Goal: Submit feedback/report problem: Submit feedback/report problem

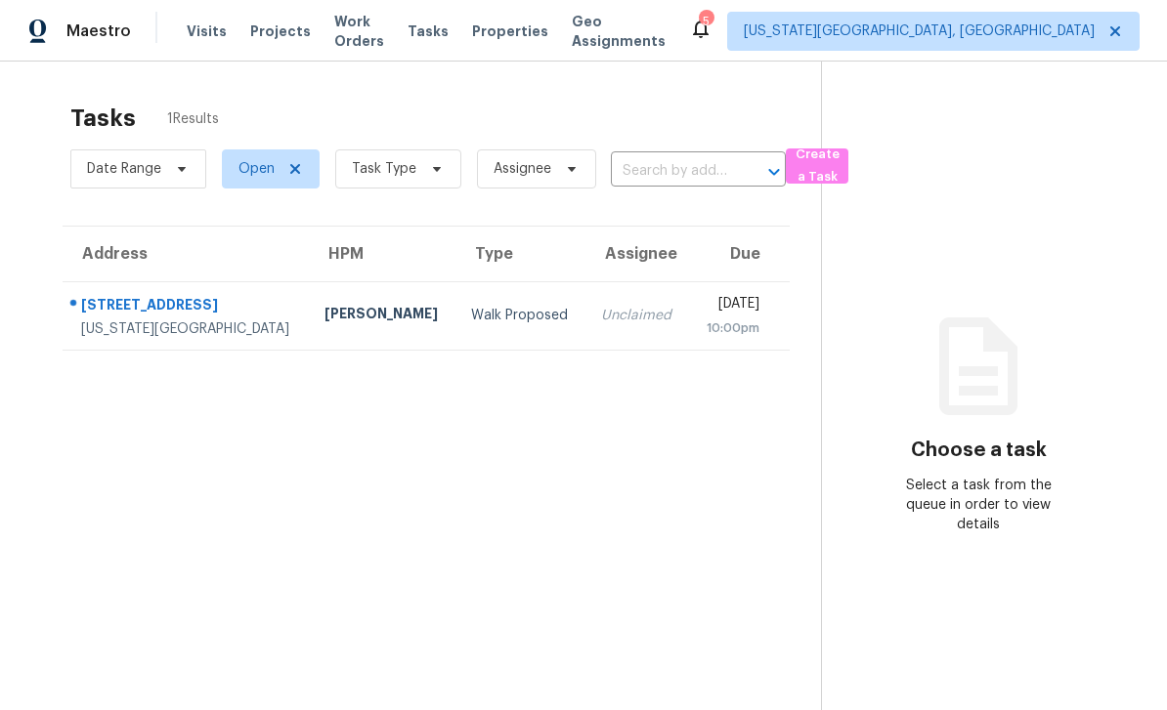
click at [520, 38] on span "Properties" at bounding box center [510, 31] width 76 height 20
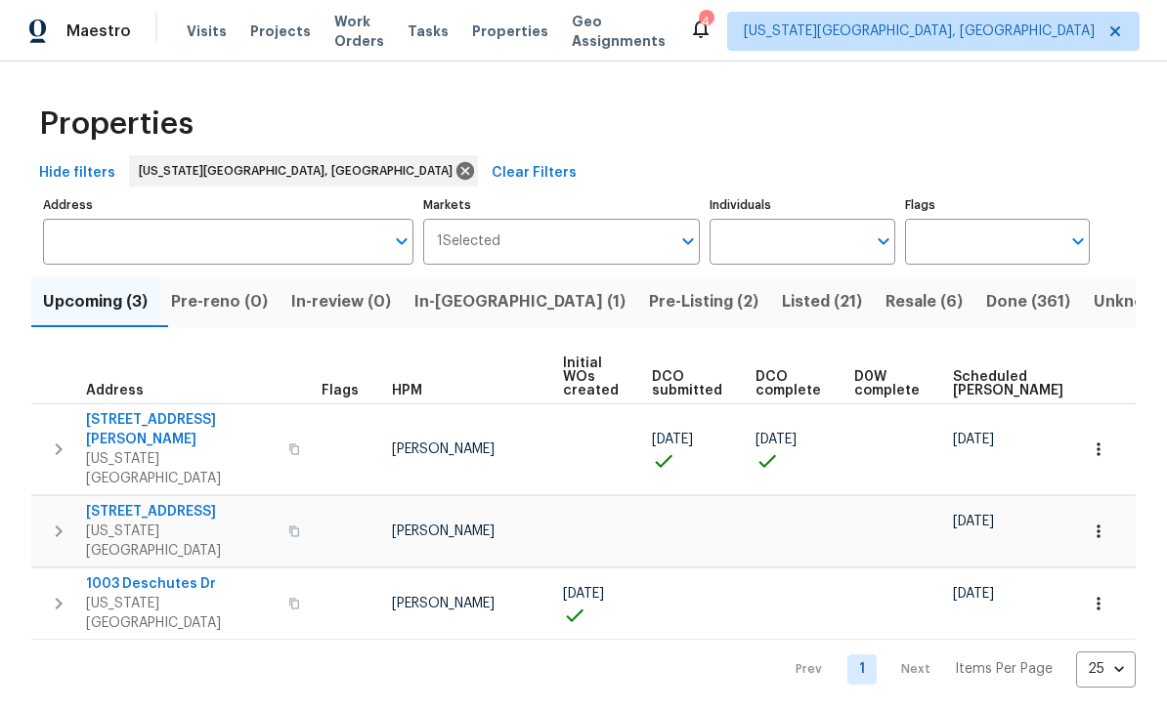
click at [649, 315] on span "Pre-Listing (2)" at bounding box center [703, 301] width 109 height 27
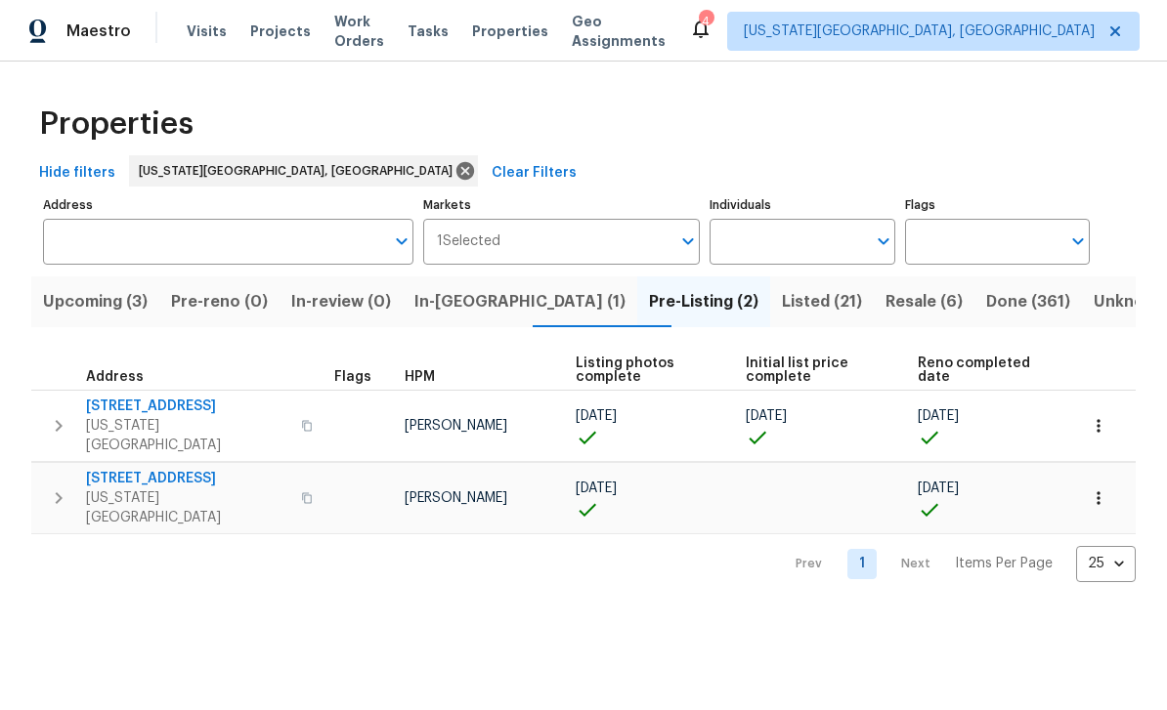
click at [172, 406] on span "[STREET_ADDRESS]" at bounding box center [187, 407] width 203 height 20
click at [174, 469] on span "[STREET_ADDRESS]" at bounding box center [187, 479] width 203 height 20
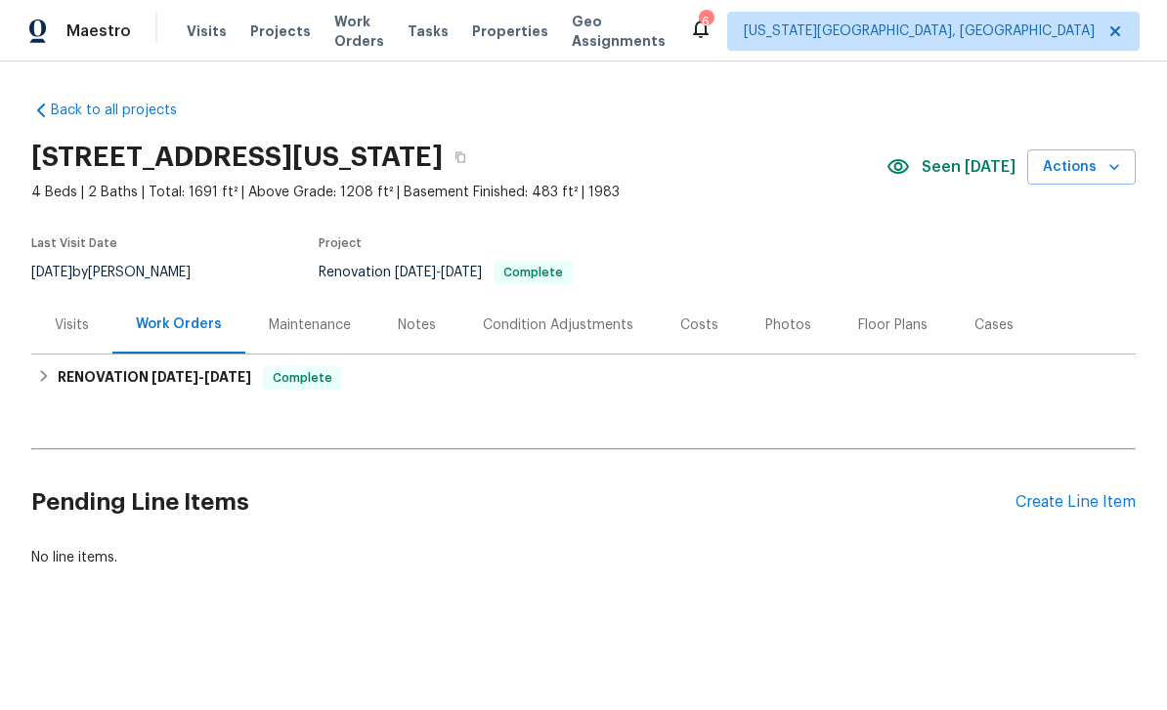
click at [896, 323] on div "Floor Plans" at bounding box center [892, 326] width 69 height 20
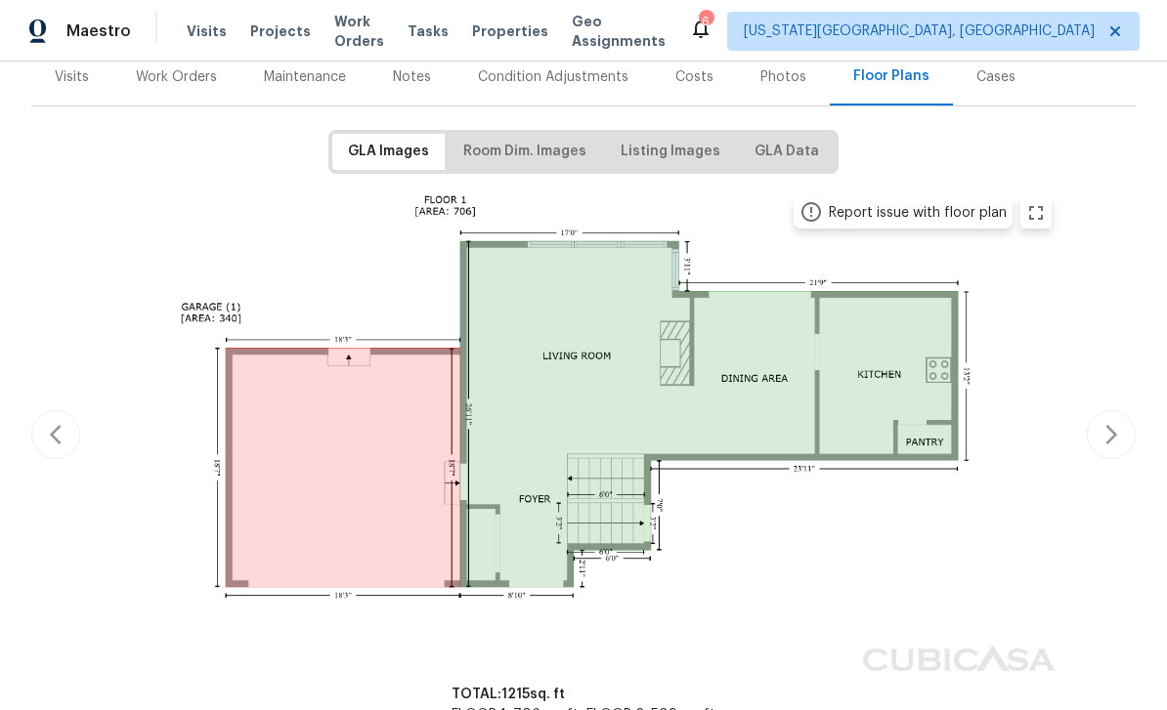
scroll to position [249, 0]
click at [1097, 435] on button "button" at bounding box center [1111, 433] width 49 height 49
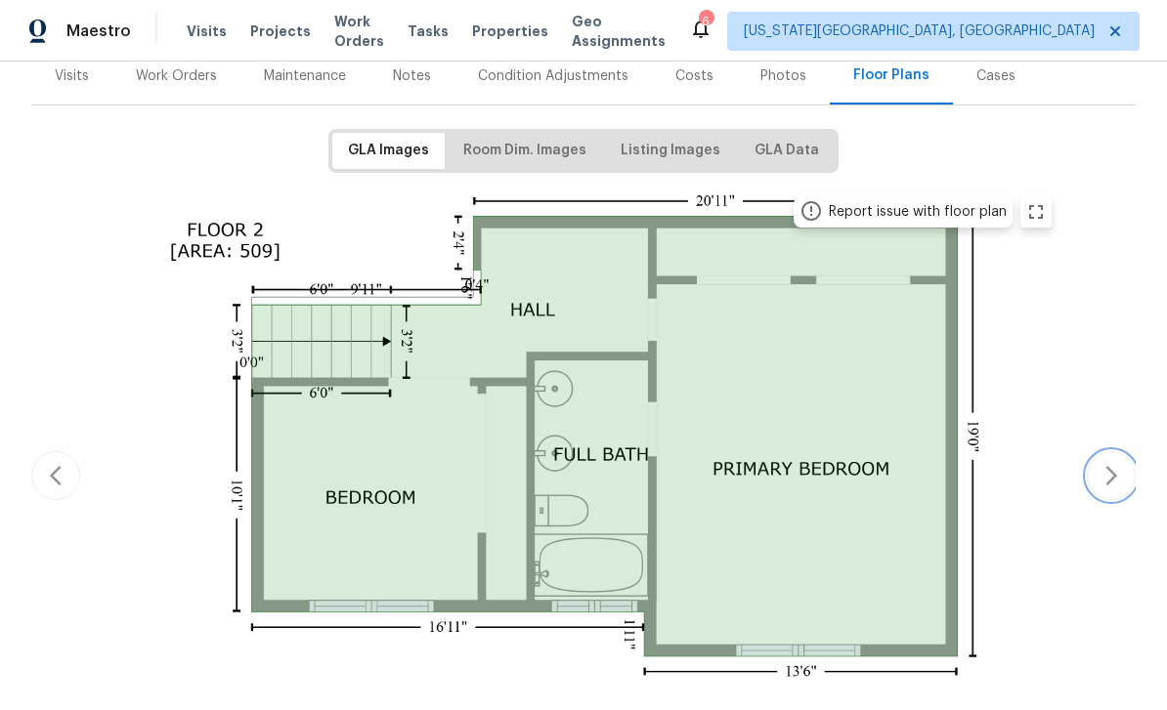
click at [1103, 469] on icon "button" at bounding box center [1110, 475] width 23 height 23
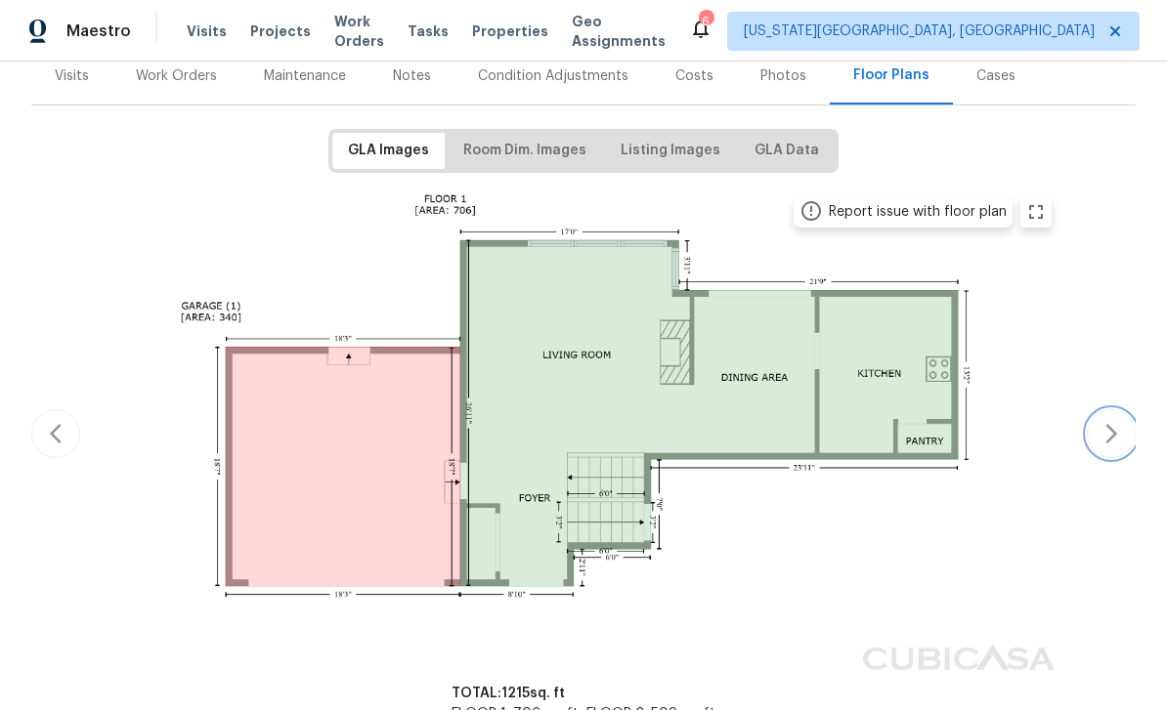
click at [1131, 446] on button "button" at bounding box center [1111, 433] width 49 height 49
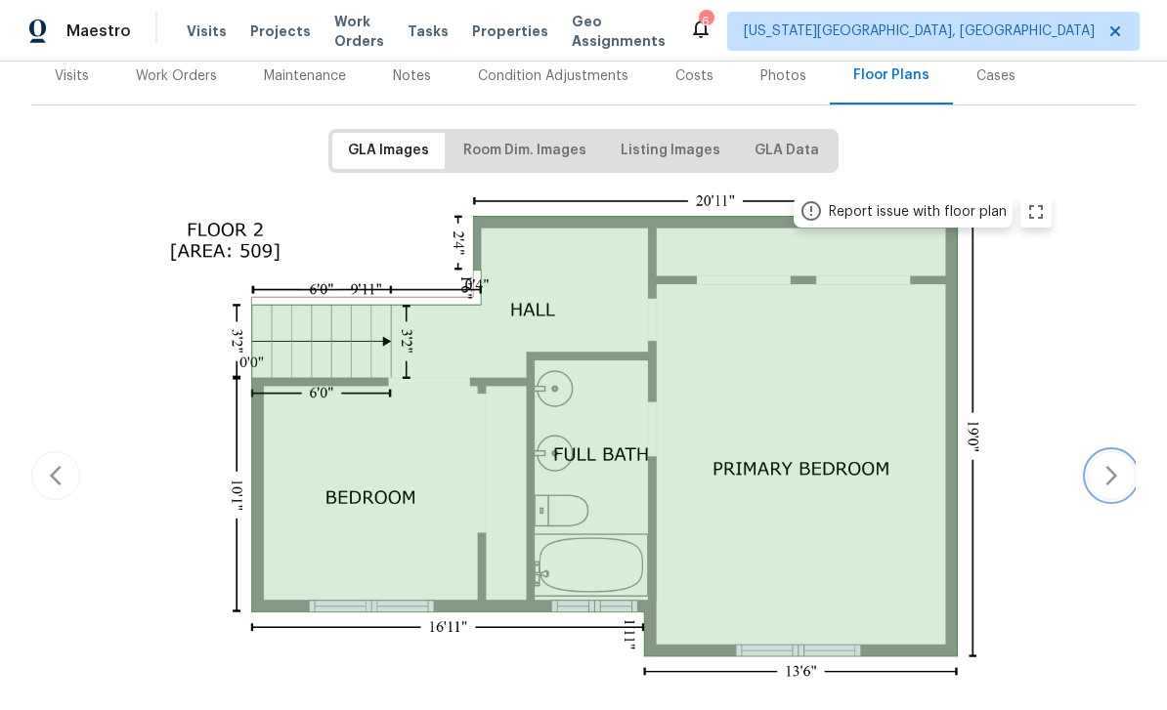
click at [1119, 452] on button "button" at bounding box center [1111, 475] width 49 height 49
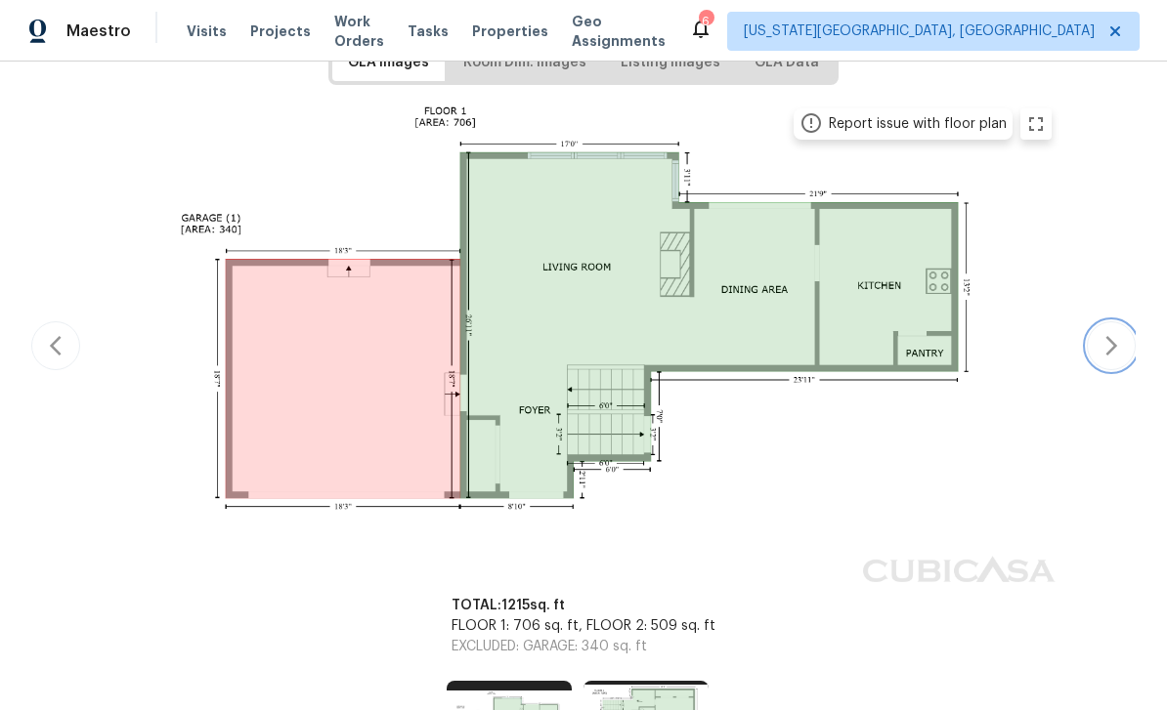
scroll to position [318, 0]
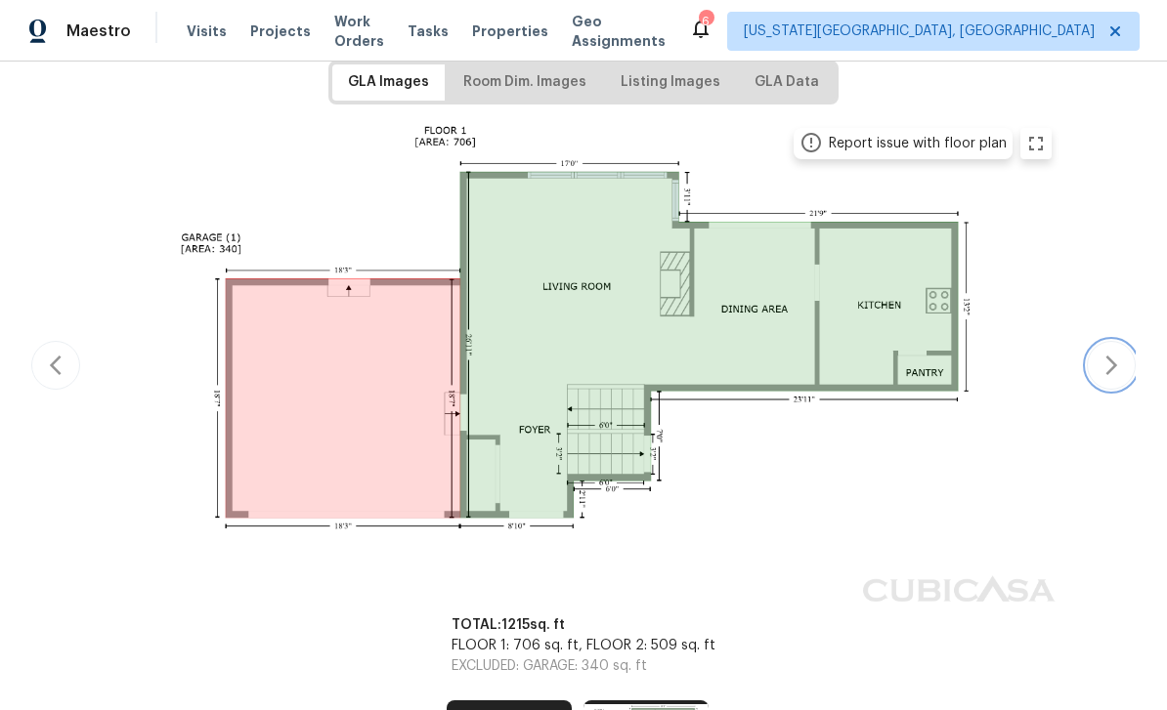
click at [1114, 378] on button "button" at bounding box center [1111, 365] width 49 height 49
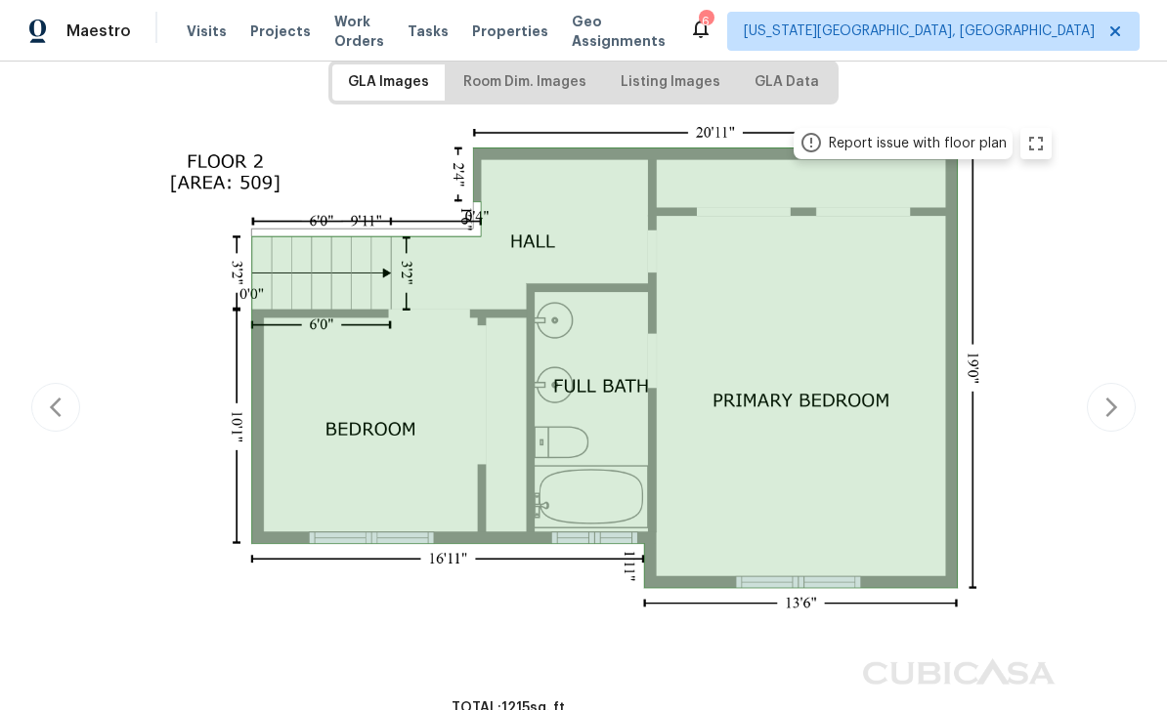
click at [1110, 376] on div "Report issue with floor plan Report issue with floor plan" at bounding box center [583, 407] width 1104 height 583
click at [1106, 406] on icon "button" at bounding box center [1110, 407] width 23 height 23
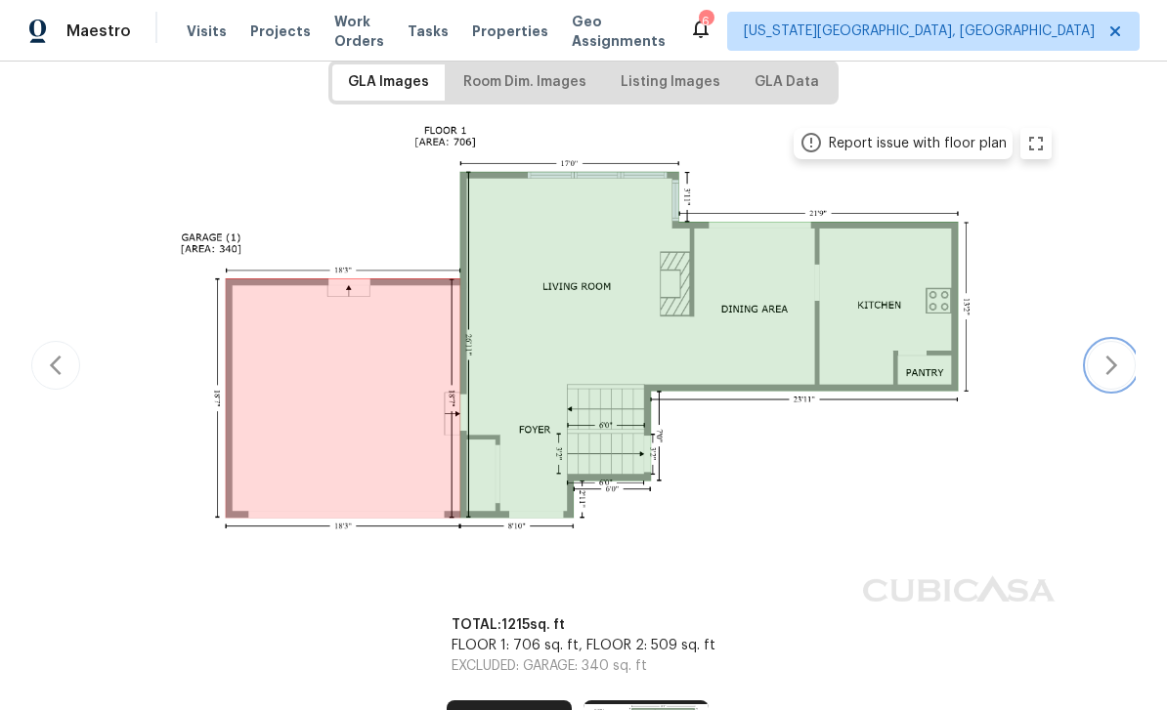
click at [1121, 370] on icon "button" at bounding box center [1110, 365] width 23 height 23
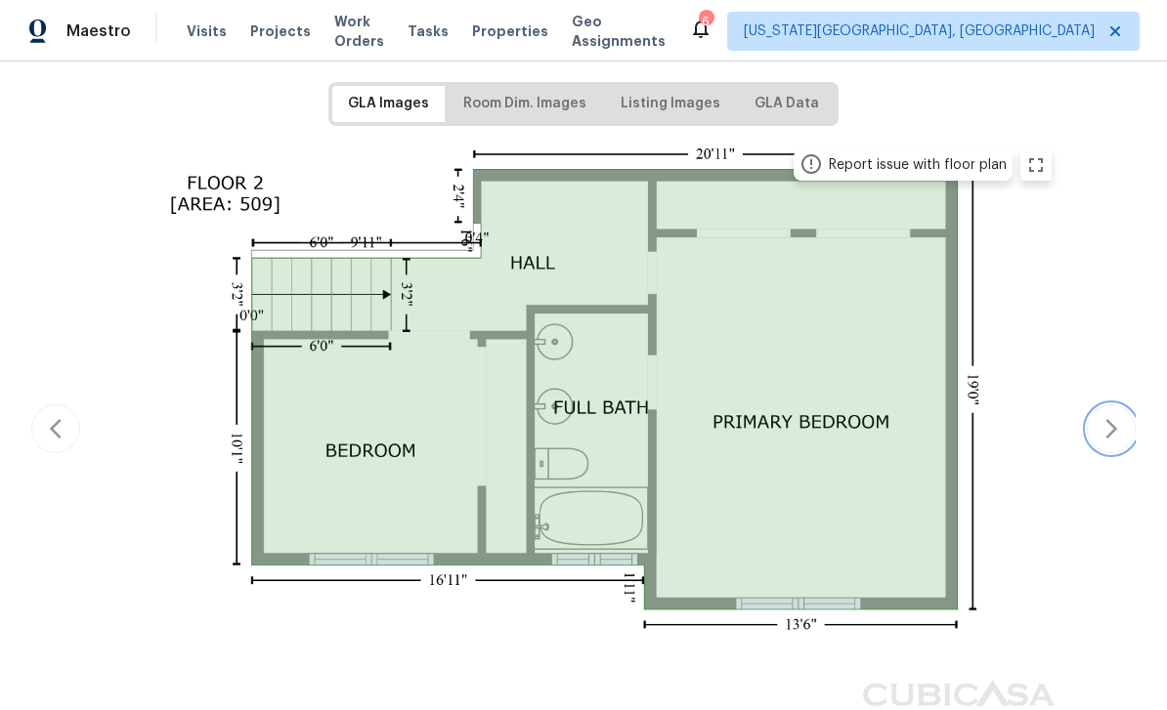
scroll to position [297, 0]
click at [63, 447] on button "button" at bounding box center [55, 428] width 49 height 49
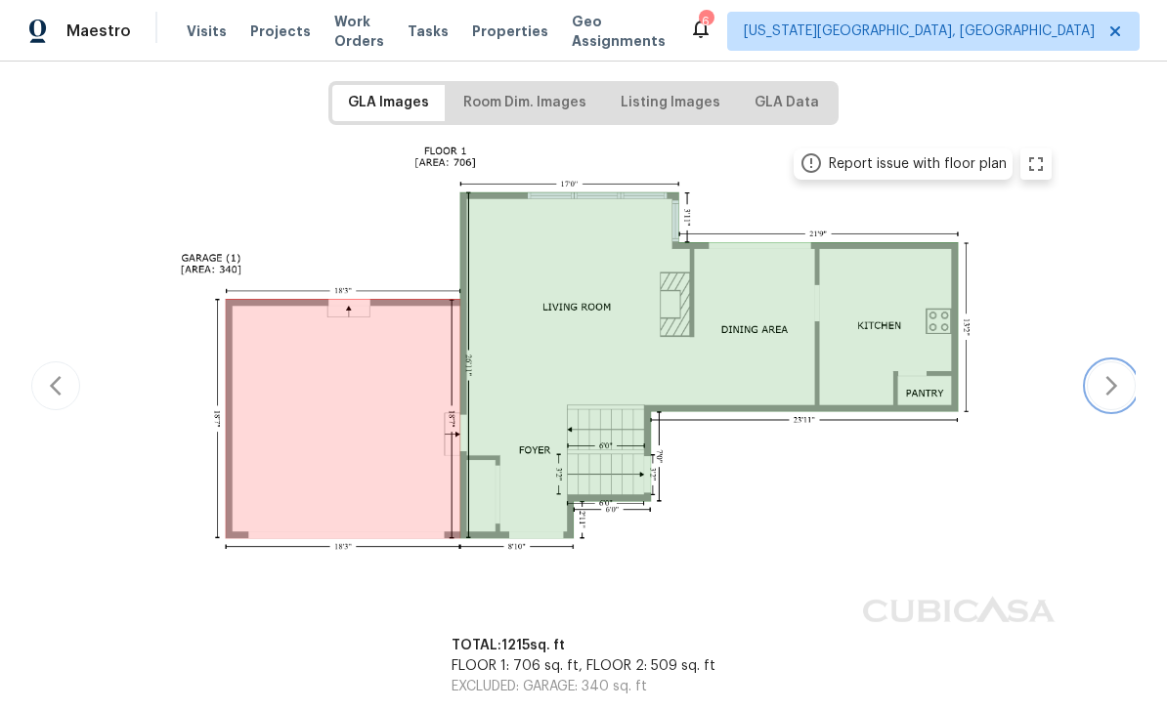
click at [1103, 400] on button "button" at bounding box center [1111, 386] width 49 height 49
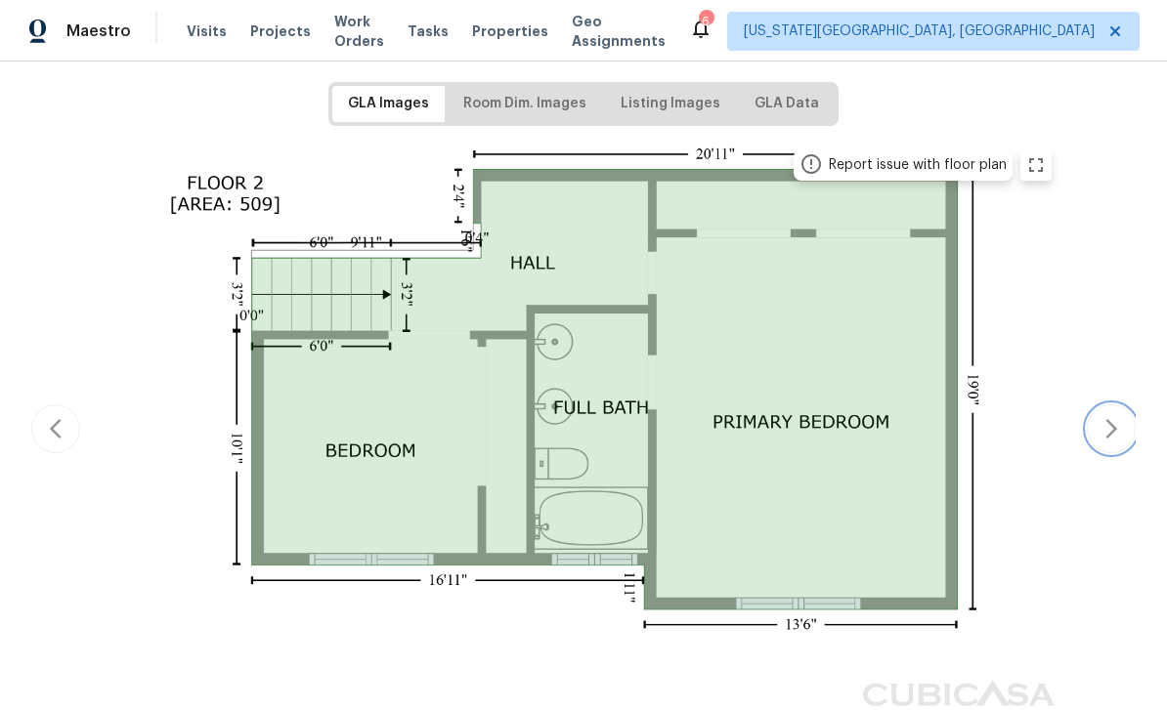
scroll to position [295, 0]
click at [1121, 430] on icon "button" at bounding box center [1110, 429] width 23 height 23
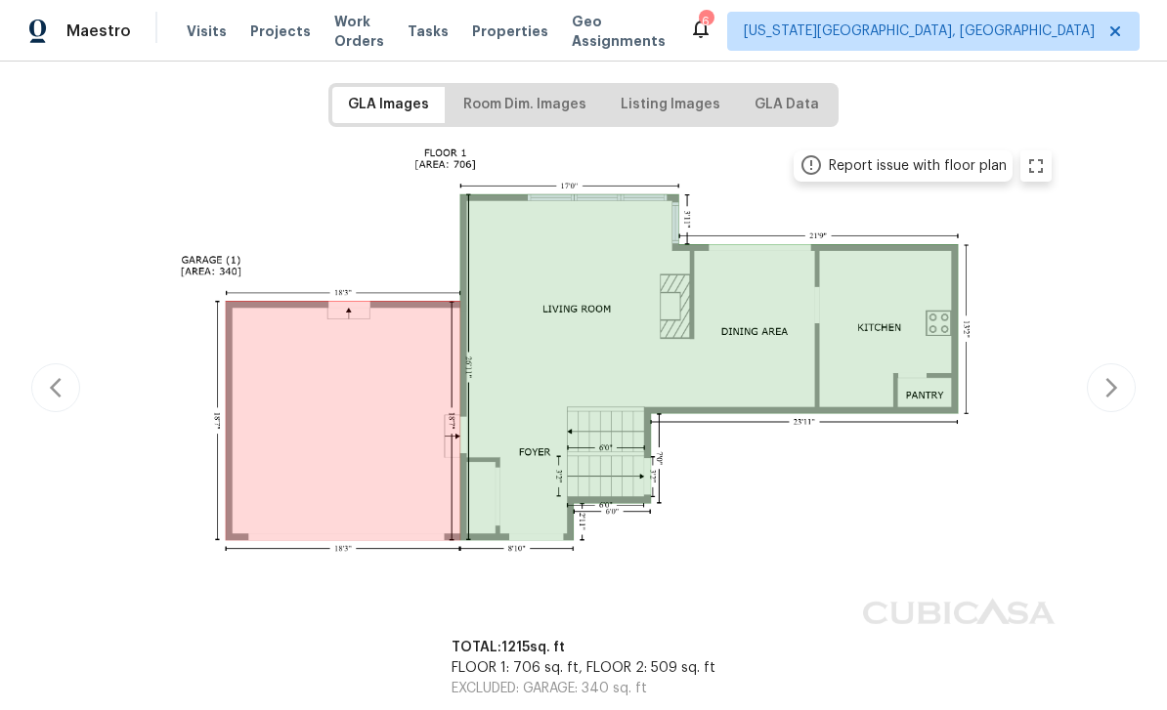
click at [40, 405] on button "button" at bounding box center [55, 387] width 49 height 49
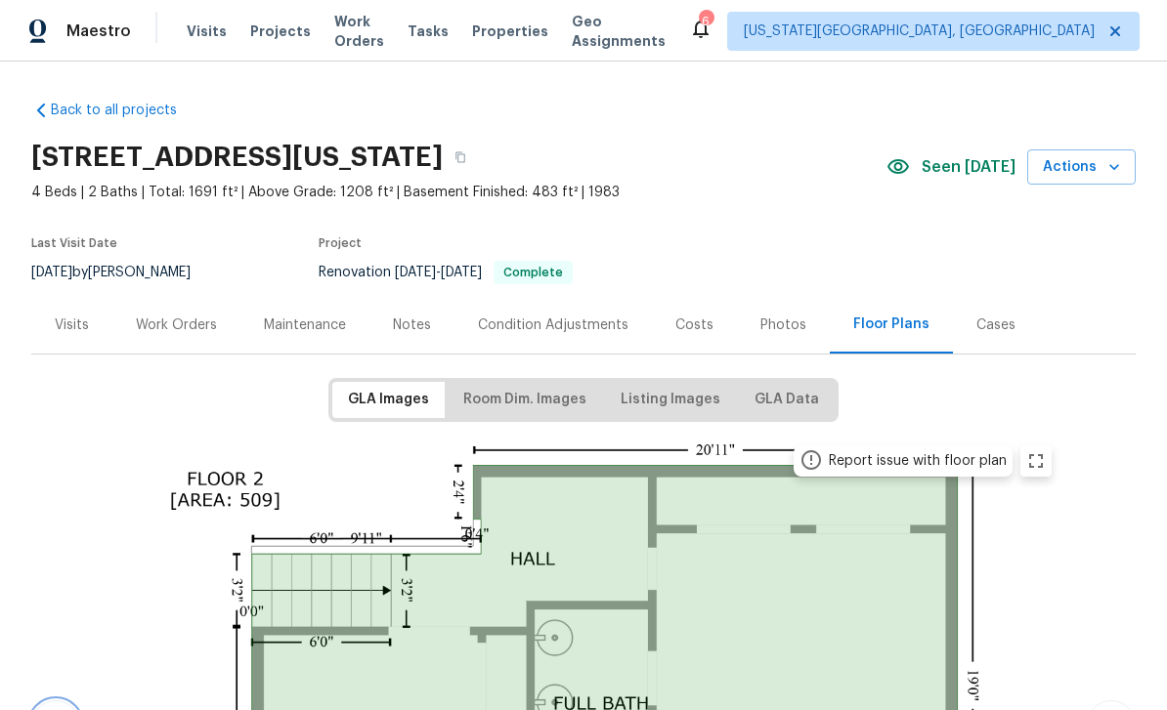
scroll to position [0, 0]
